Goal: Transaction & Acquisition: Book appointment/travel/reservation

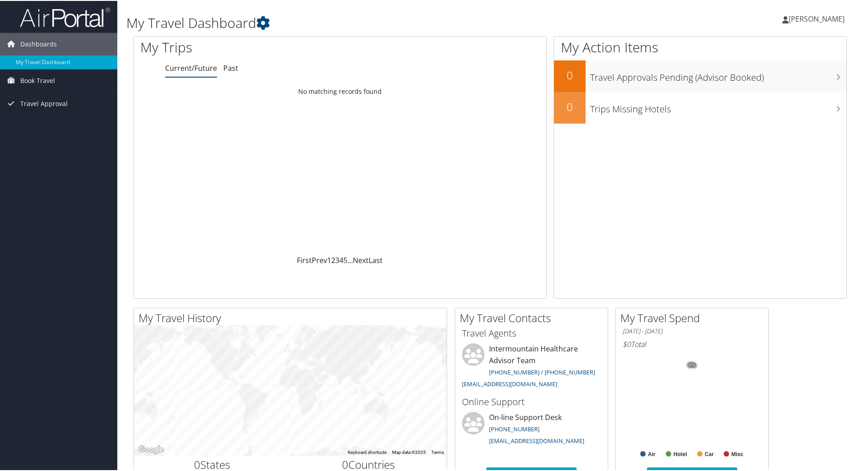
click at [210, 23] on h1 "My Travel Dashboard" at bounding box center [368, 22] width 485 height 19
click at [259, 22] on icon at bounding box center [263, 22] width 14 height 14
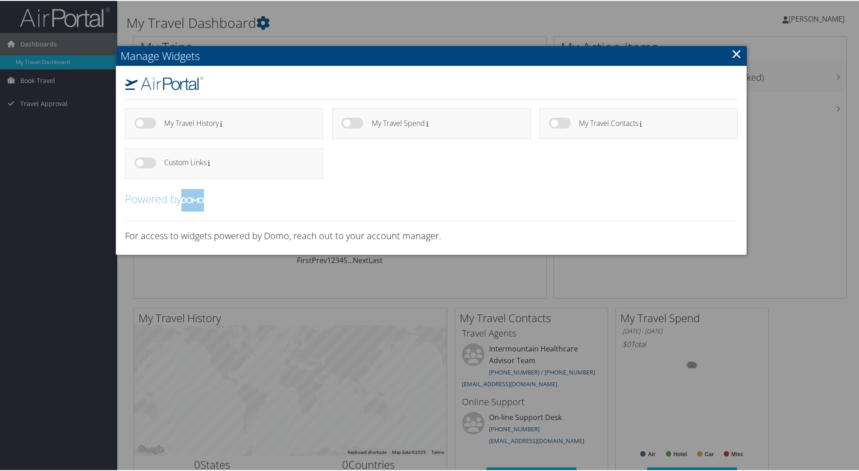
click at [143, 124] on label at bounding box center [145, 122] width 22 height 11
click at [143, 124] on input "checkbox" at bounding box center [142, 124] width 6 height 6
checkbox input "true"
click at [342, 125] on div at bounding box center [353, 124] width 23 height 14
click at [348, 121] on label at bounding box center [353, 122] width 22 height 11
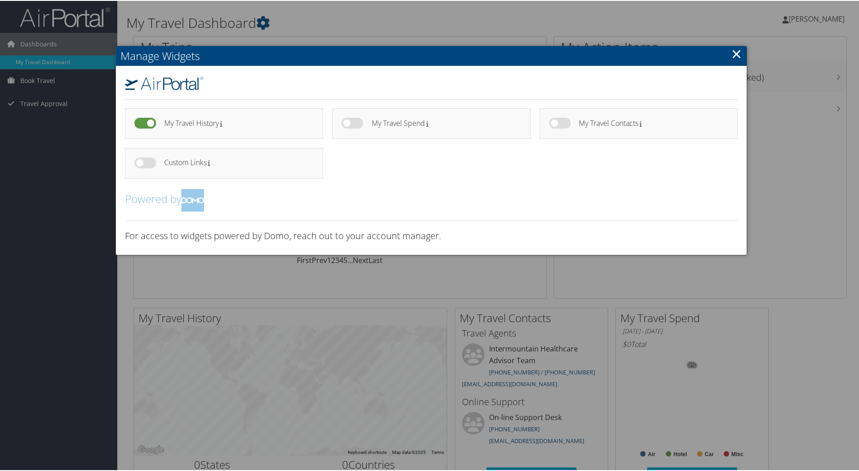
click at [348, 121] on input "checkbox" at bounding box center [349, 124] width 6 height 6
checkbox input "true"
click at [737, 58] on link "×" at bounding box center [737, 53] width 10 height 18
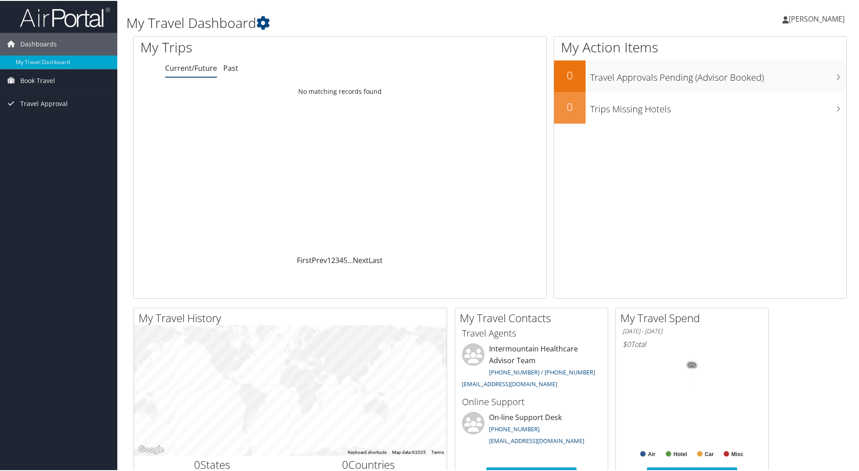
scroll to position [90, 0]
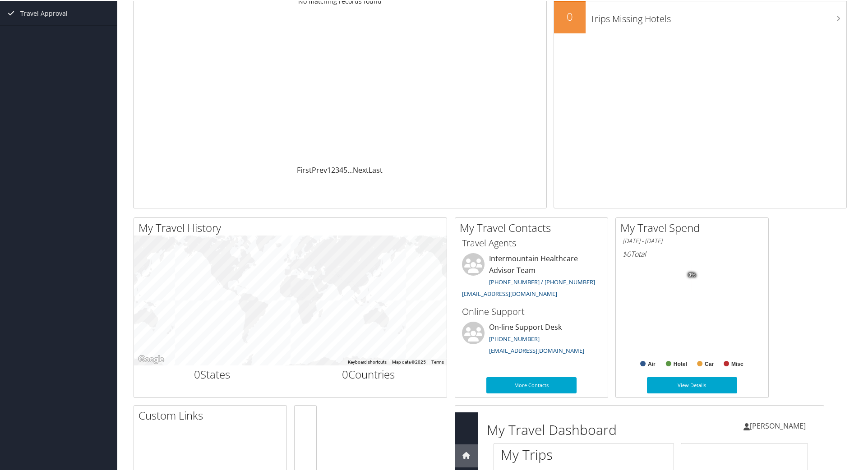
click at [33, 24] on span "Travel Approval" at bounding box center [43, 12] width 47 height 23
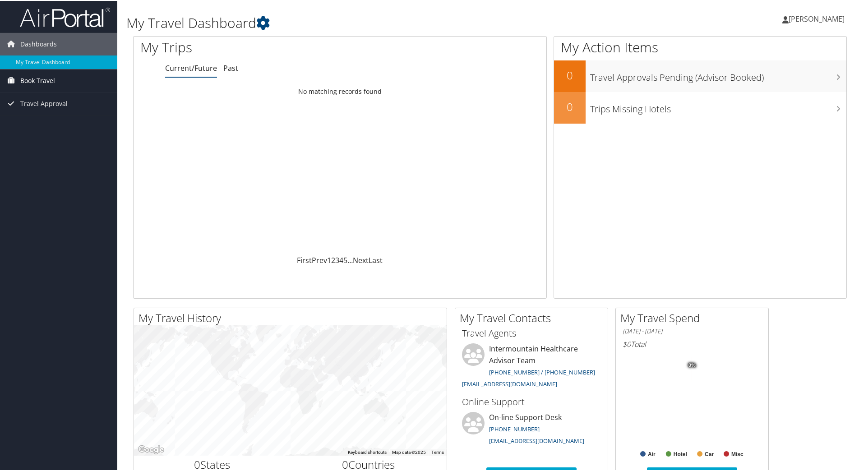
click at [39, 81] on span "Book Travel" at bounding box center [37, 80] width 35 height 23
click at [63, 109] on link "Book/Manage Online Trips" at bounding box center [58, 112] width 117 height 14
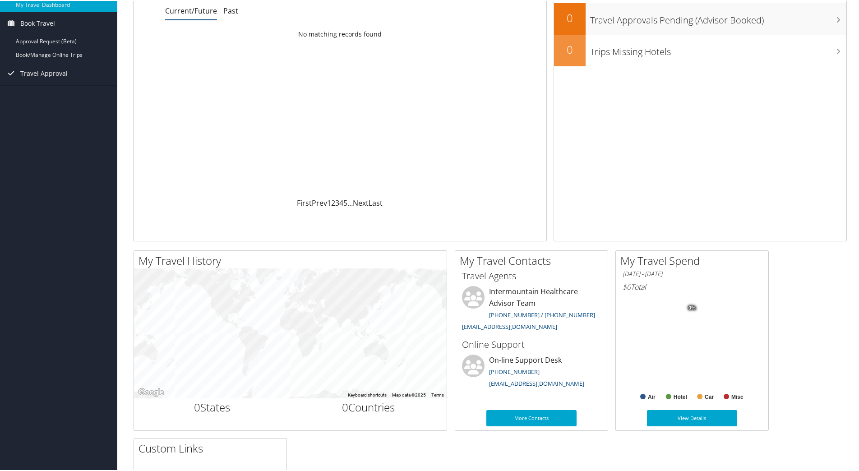
scroll to position [90, 0]
